Goal: Information Seeking & Learning: Compare options

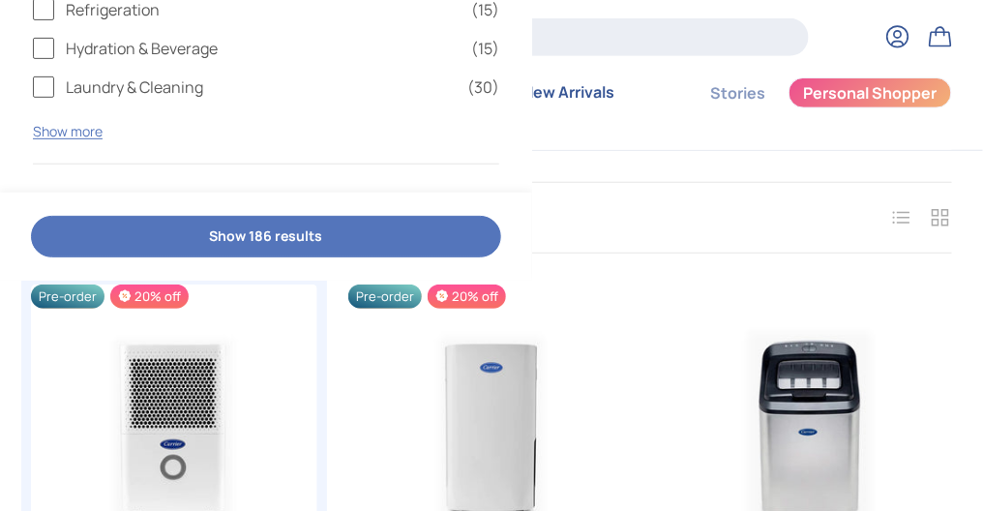
scroll to position [290, 0]
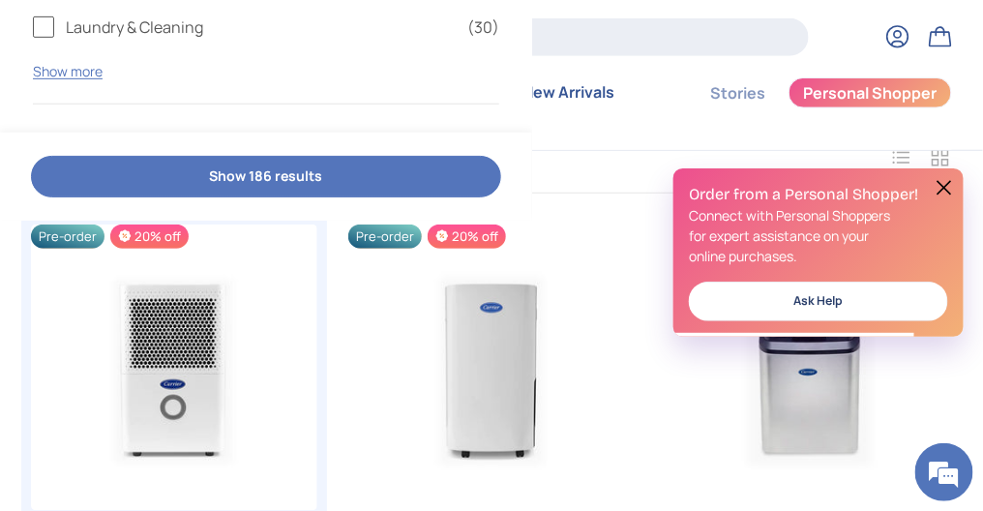
click at [945, 182] on button at bounding box center [944, 187] width 23 height 23
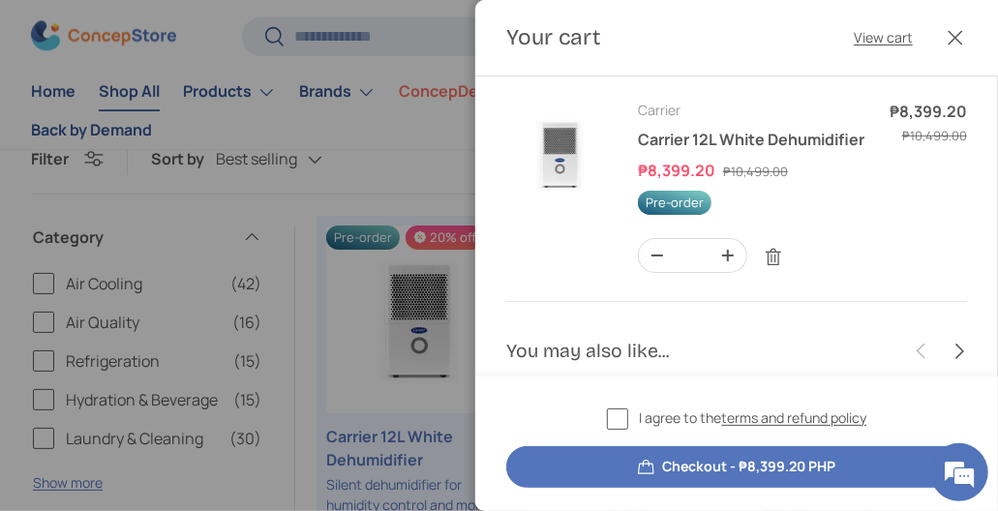
scroll to position [172, 0]
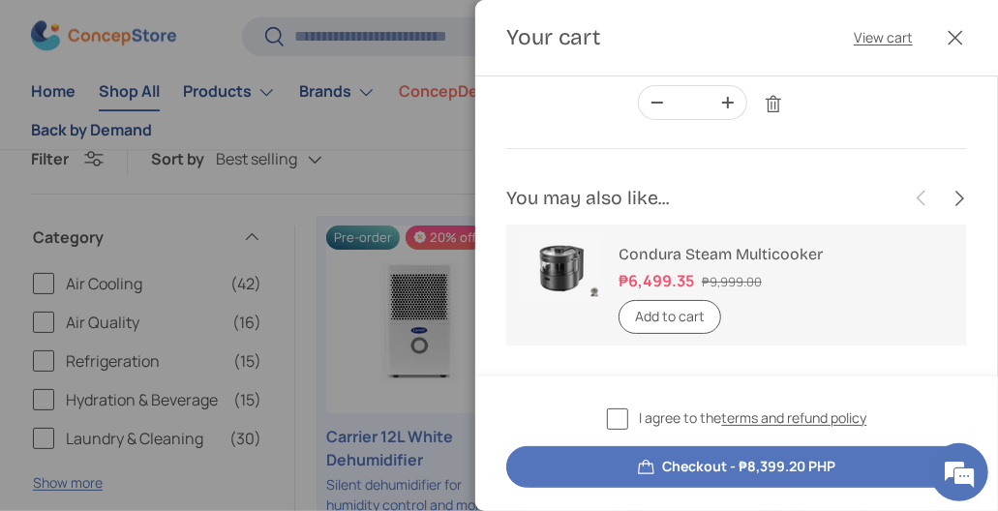
click at [367, 217] on div at bounding box center [499, 255] width 998 height 511
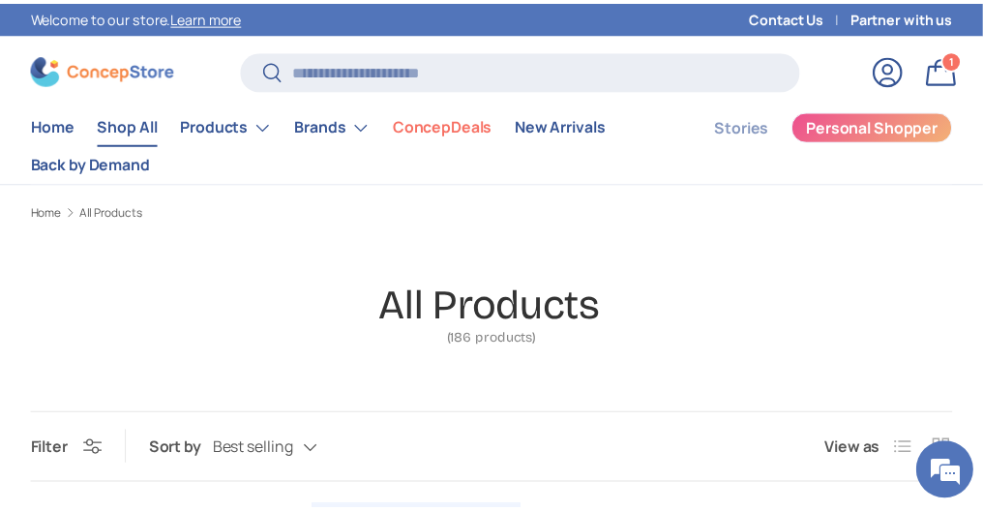
scroll to position [290, 0]
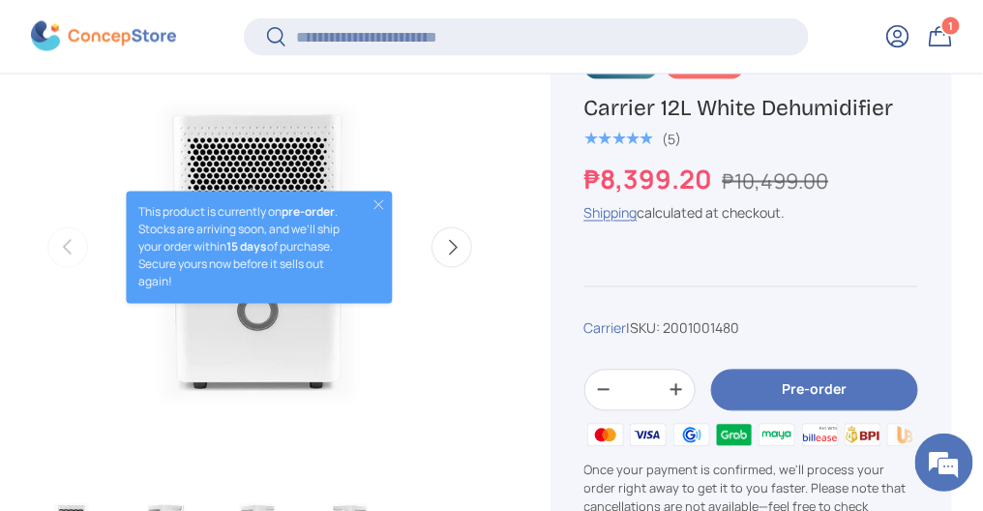
scroll to position [769, 0]
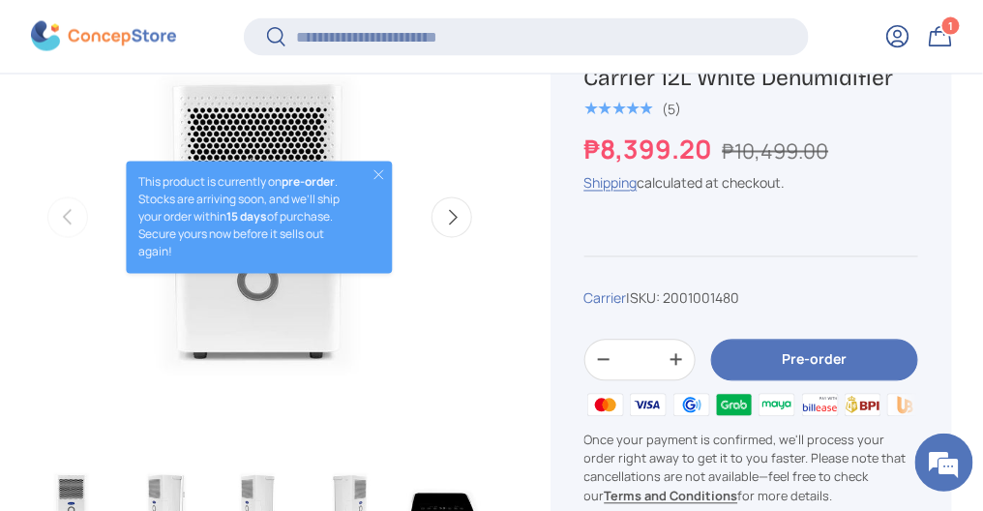
click at [377, 176] on button "Close" at bounding box center [379, 174] width 15 height 15
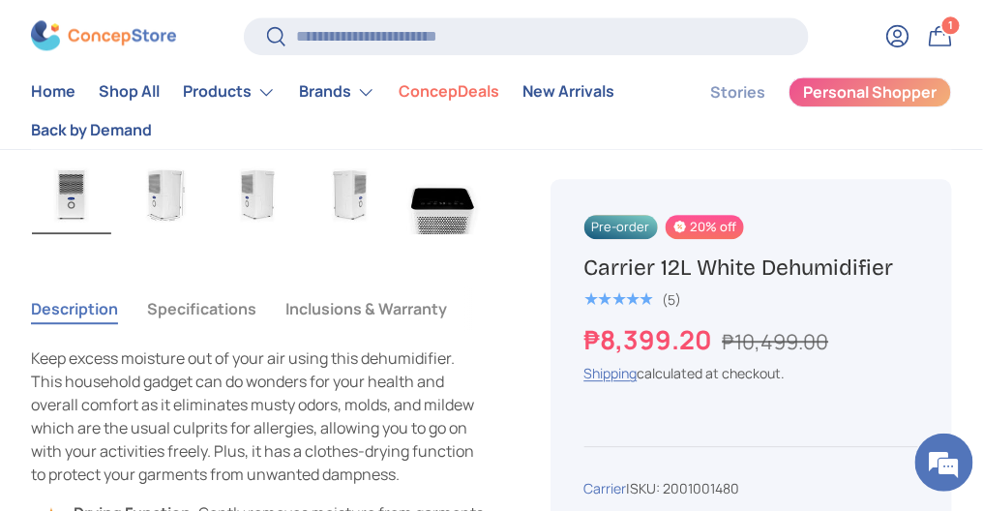
scroll to position [1064, 0]
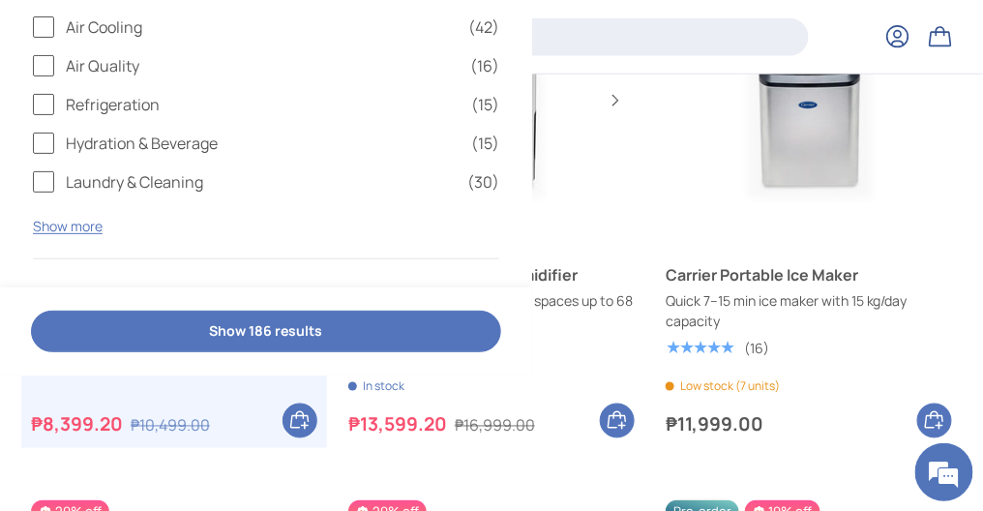
scroll to position [576, 0]
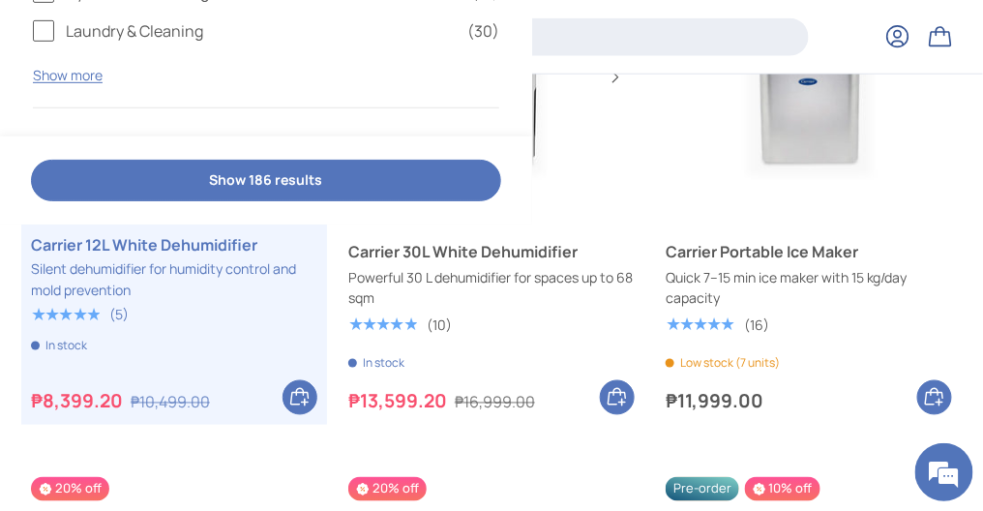
click at [560, 240] on link "Carrier 30L White Dehumidifier" at bounding box center [491, 251] width 286 height 23
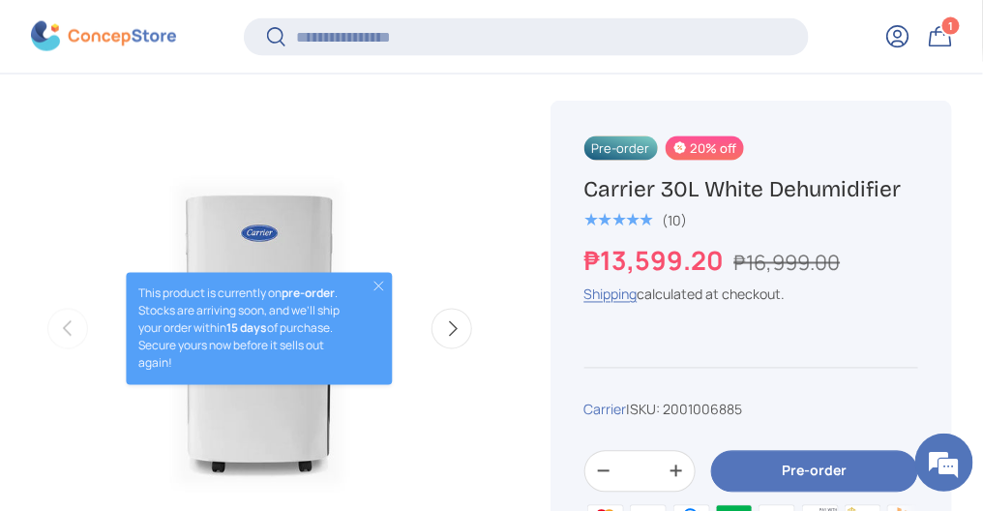
scroll to position [673, 0]
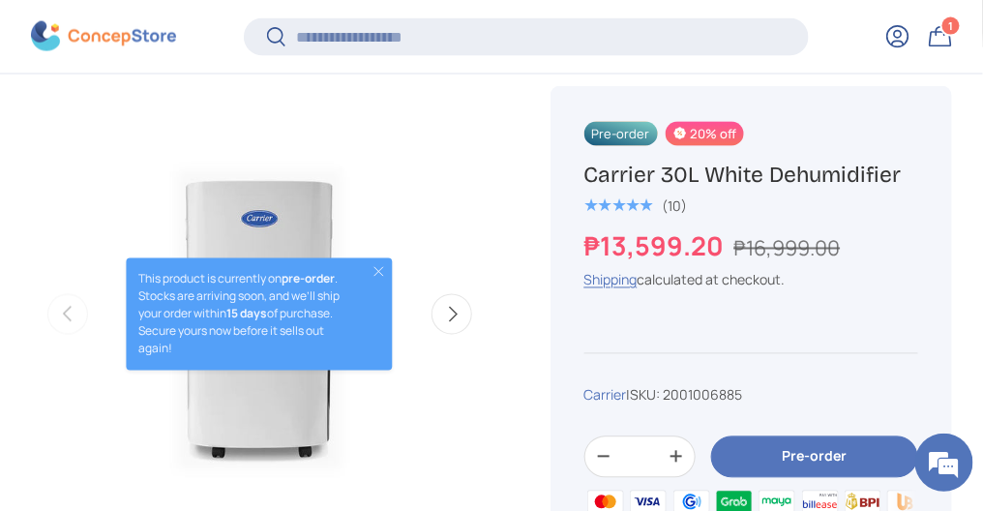
click at [383, 267] on button "Close" at bounding box center [379, 271] width 15 height 15
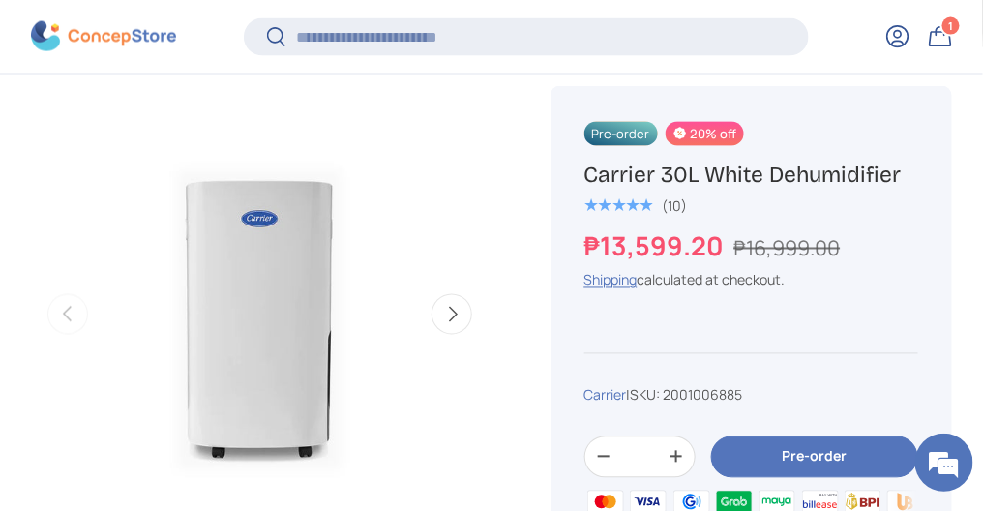
click at [443, 319] on button "Next" at bounding box center [452, 314] width 41 height 41
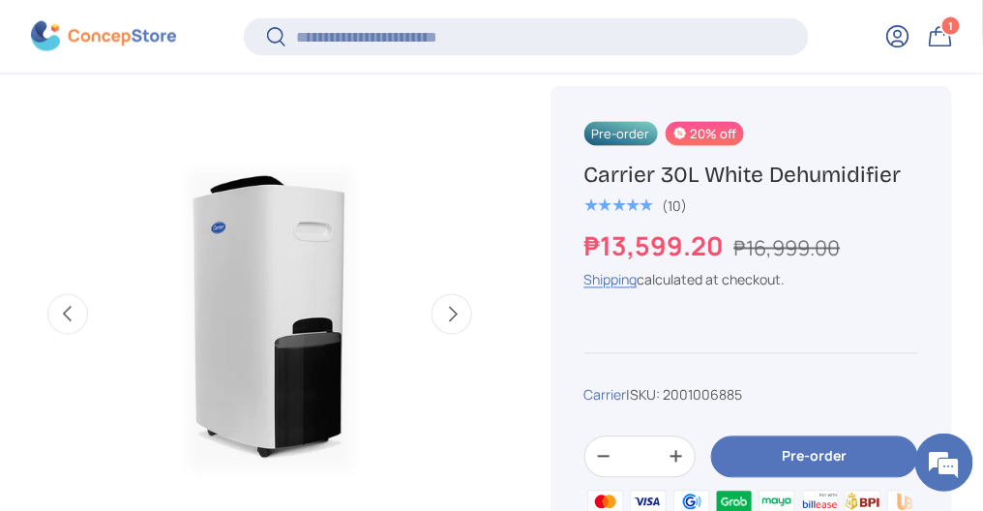
scroll to position [0, 467]
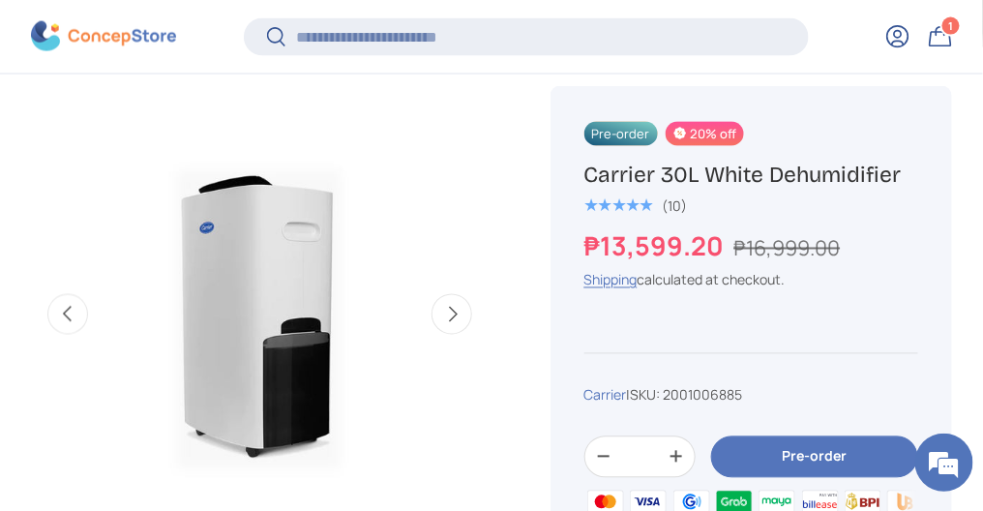
click at [444, 317] on button "Next" at bounding box center [452, 314] width 41 height 41
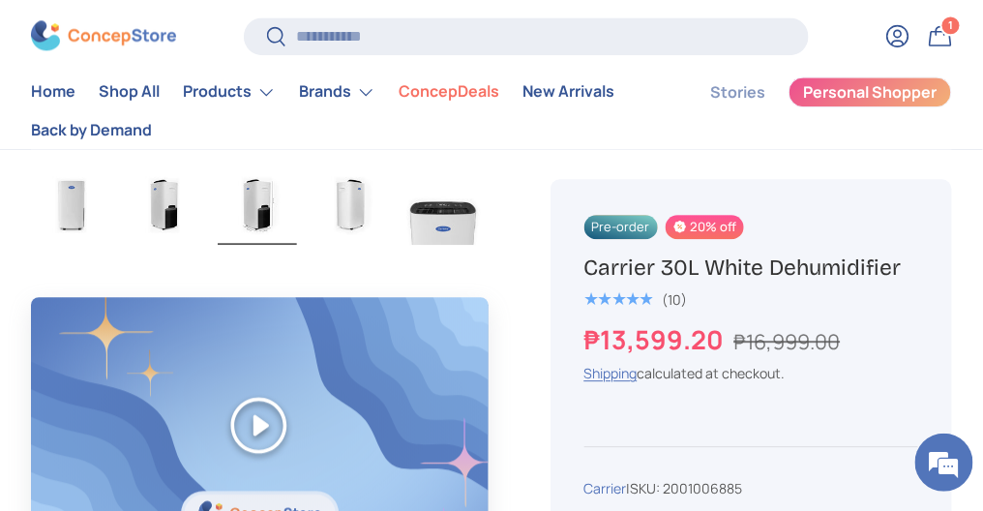
scroll to position [1064, 0]
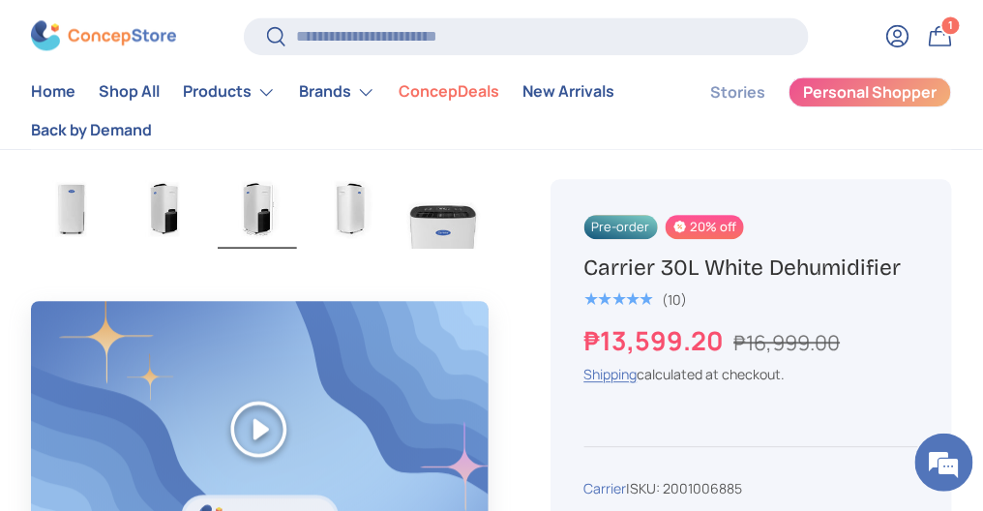
click at [496, 220] on img "Gallery Viewer" at bounding box center [535, 207] width 79 height 81
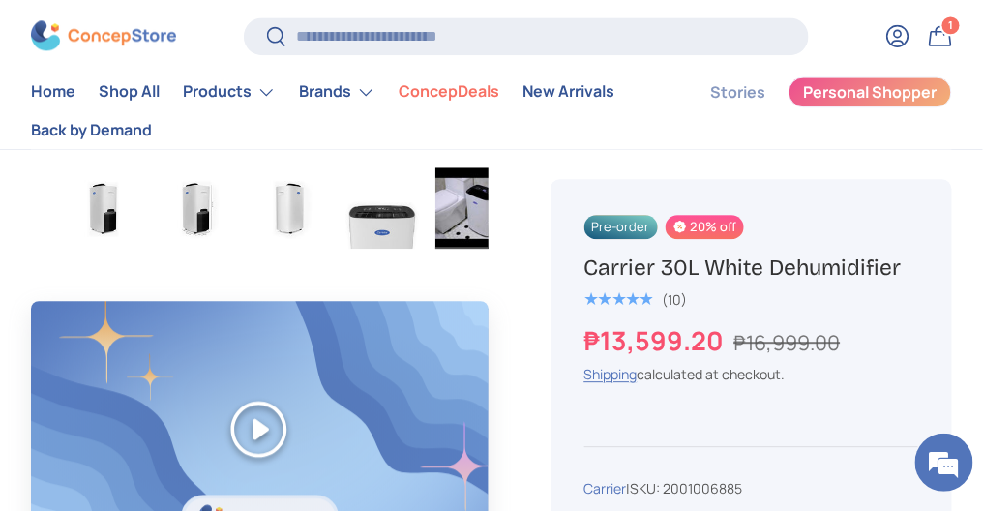
scroll to position [0, 64]
click at [480, 181] on img "Gallery Viewer" at bounding box center [472, 207] width 79 height 81
